Goal: Task Accomplishment & Management: Use online tool/utility

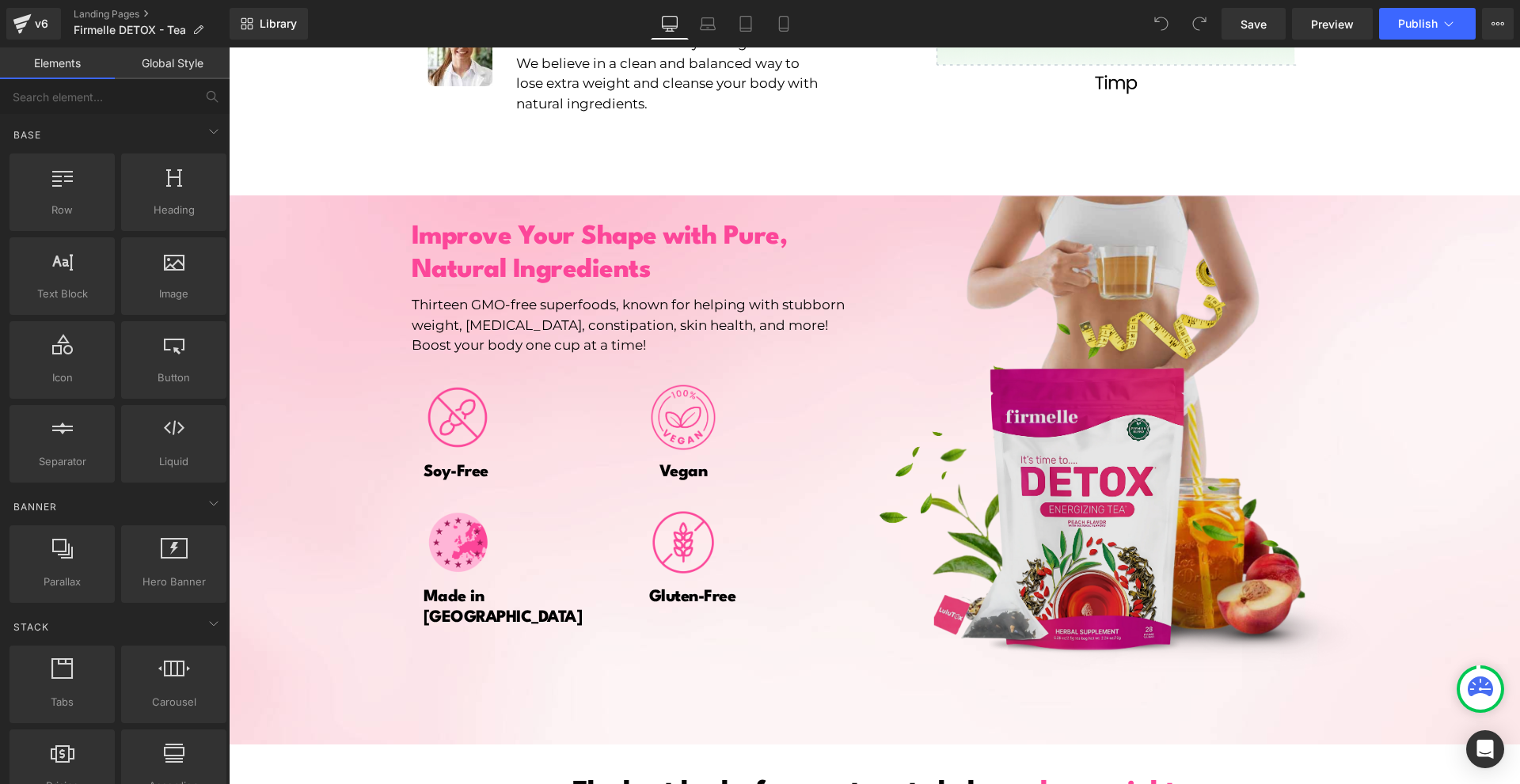
scroll to position [2717, 0]
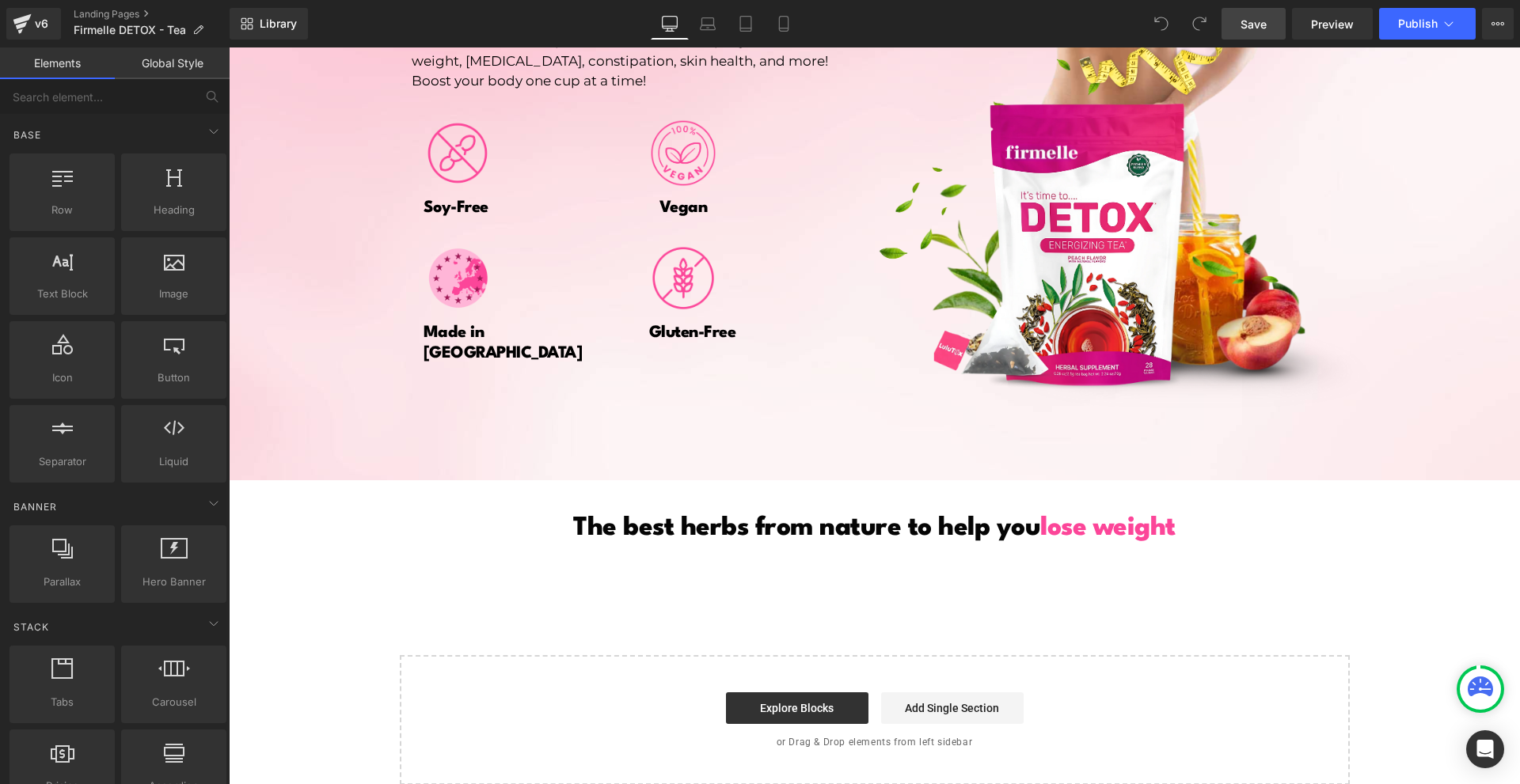
click at [1263, 33] on link "Save" at bounding box center [1253, 23] width 64 height 32
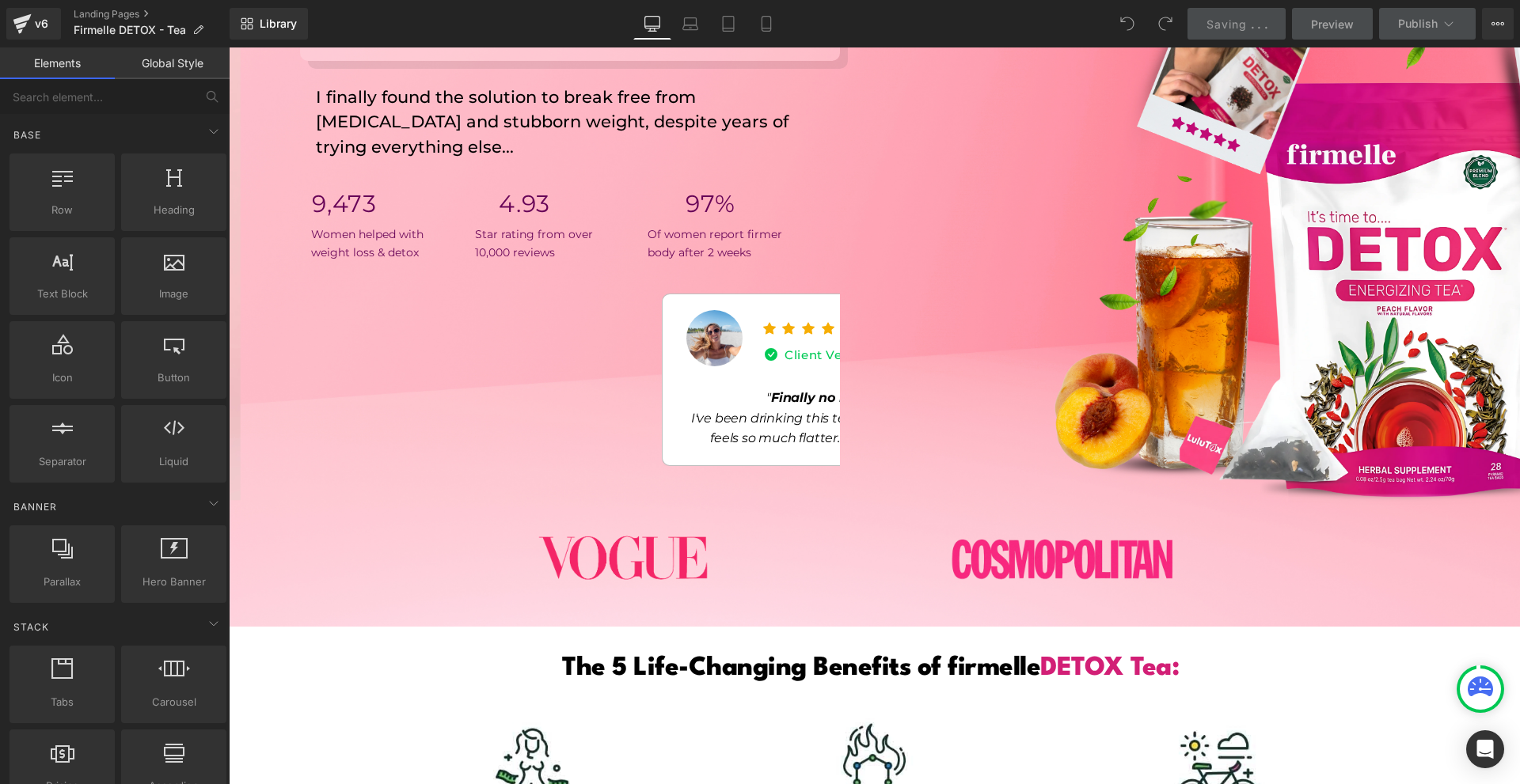
scroll to position [0, 0]
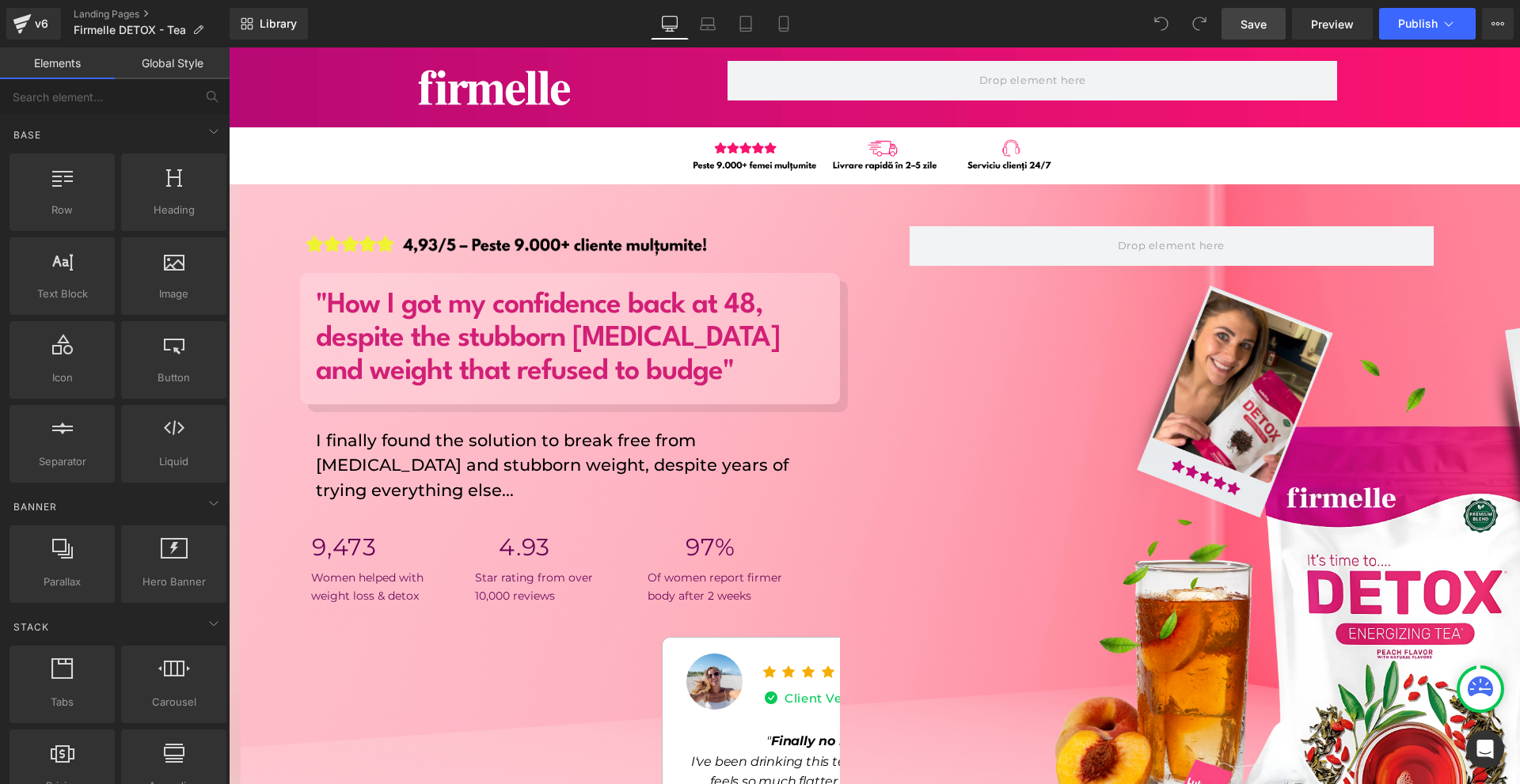
click at [1253, 17] on span "Save" at bounding box center [1253, 24] width 26 height 16
click at [1413, 19] on span "Publish" at bounding box center [1418, 23] width 39 height 13
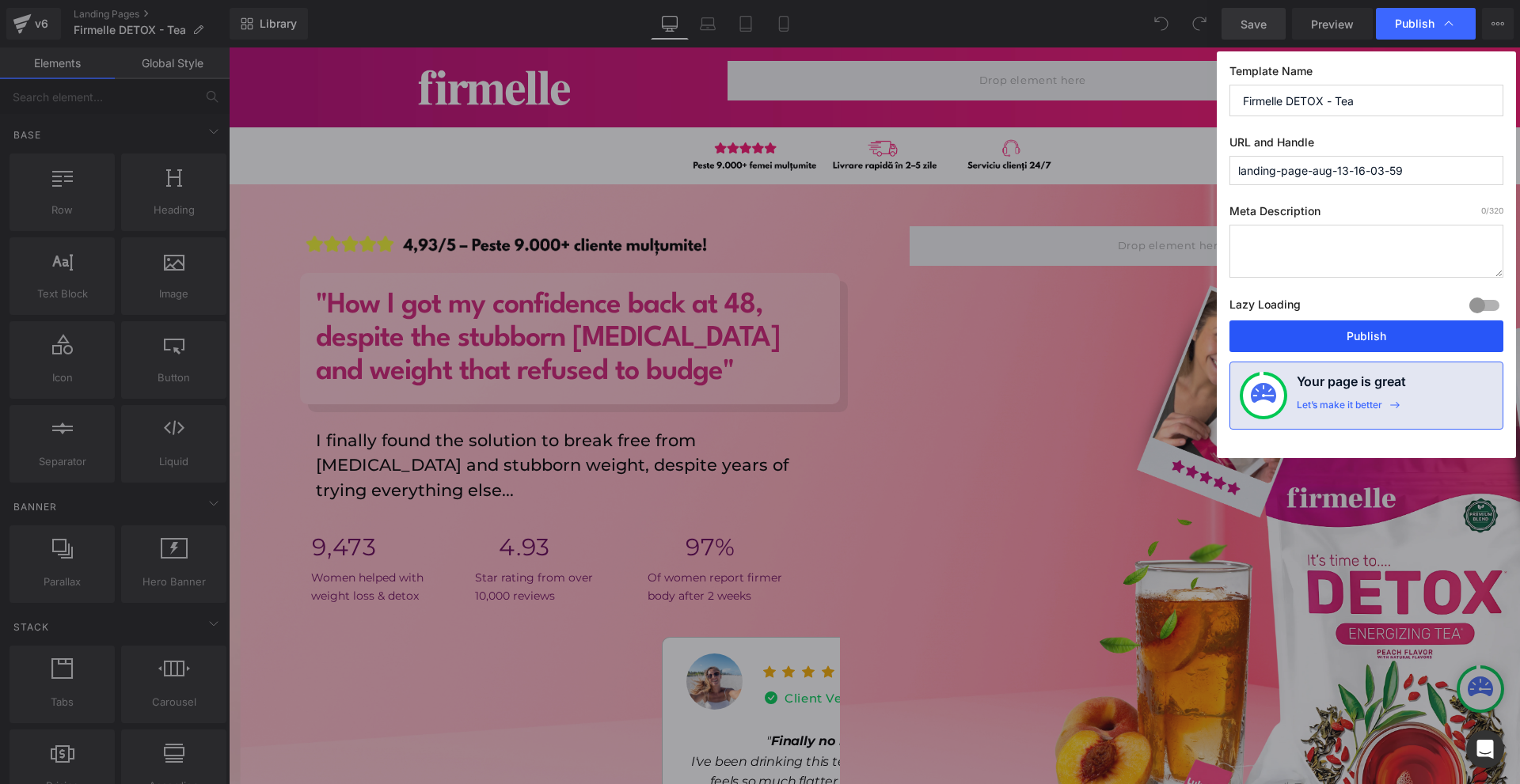
drag, startPoint x: 1333, startPoint y: 337, endPoint x: 1099, endPoint y: 282, distance: 240.4
click at [1333, 337] on button "Publish" at bounding box center [1366, 336] width 274 height 32
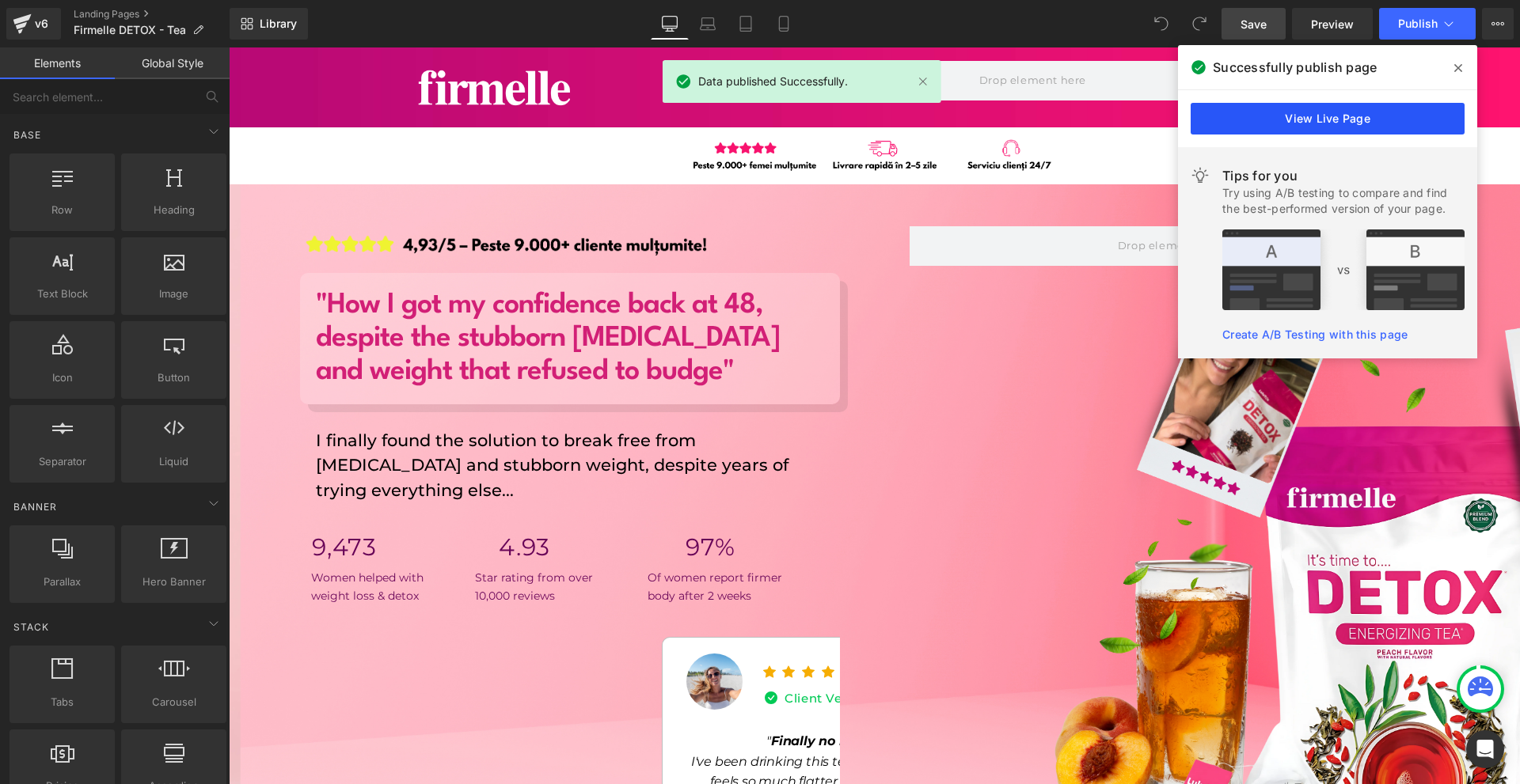
click at [1253, 114] on link "View Live Page" at bounding box center [1327, 119] width 274 height 32
